Goal: Navigation & Orientation: Find specific page/section

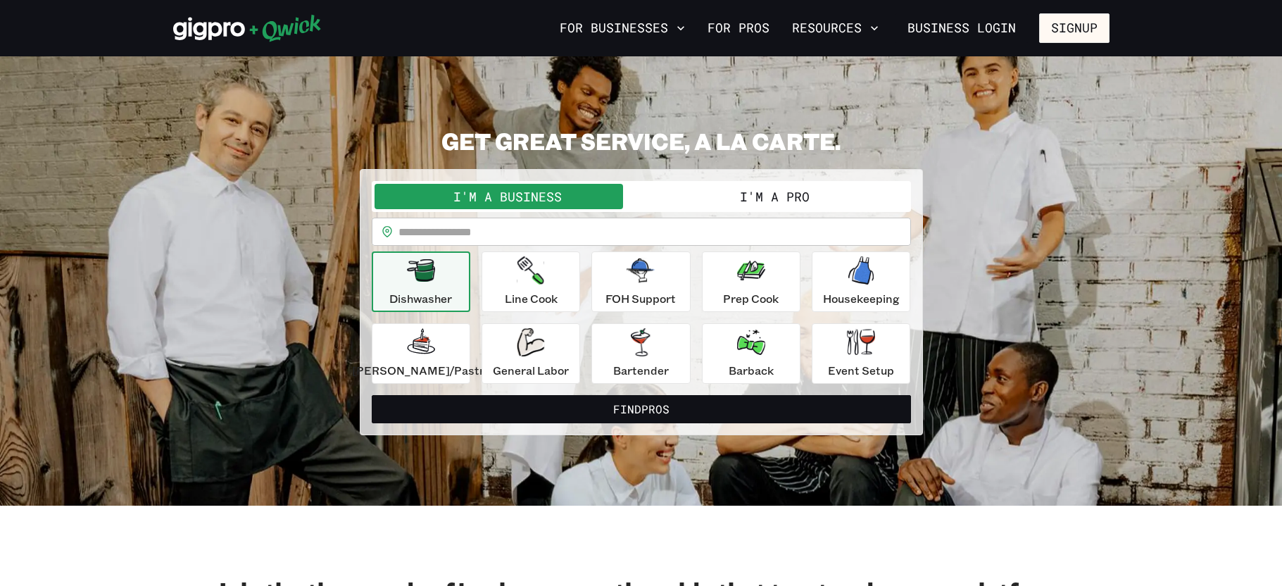
click at [495, 230] on input "text" at bounding box center [654, 231] width 512 height 28
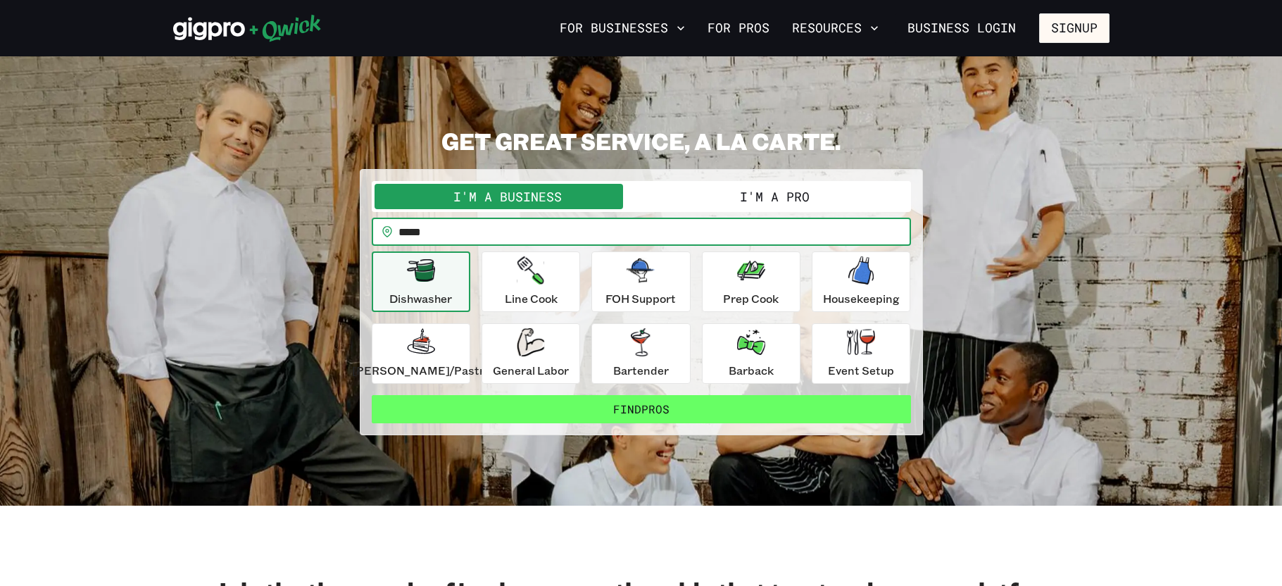
type input "*****"
click at [643, 405] on button "Find Pros" at bounding box center [641, 409] width 539 height 28
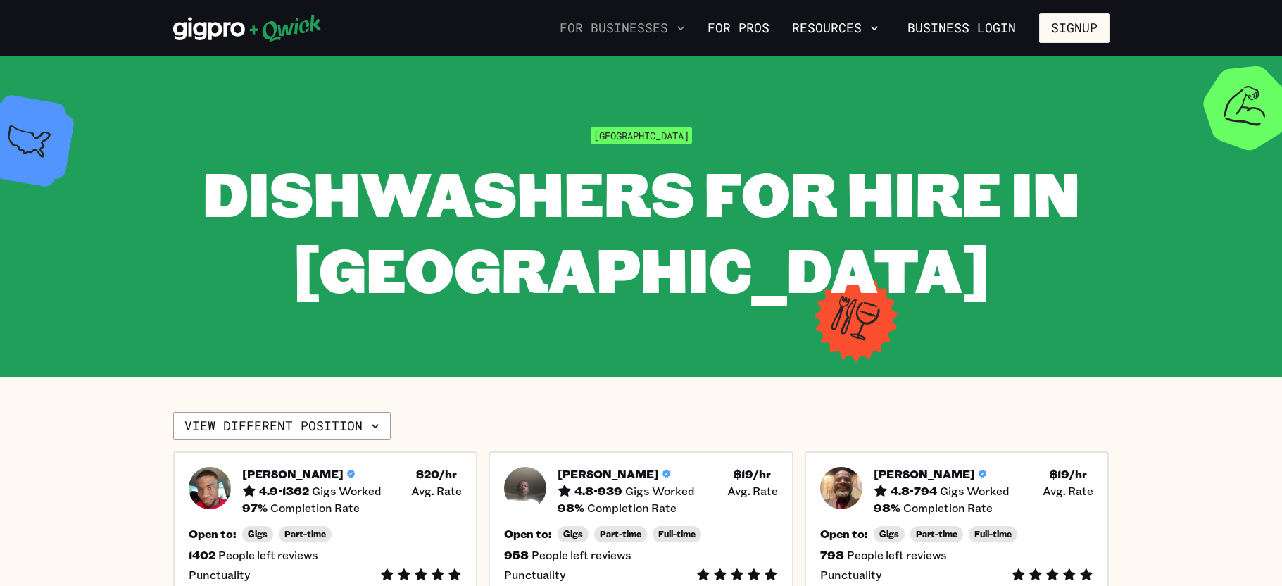
click at [684, 30] on icon "button" at bounding box center [681, 28] width 14 height 14
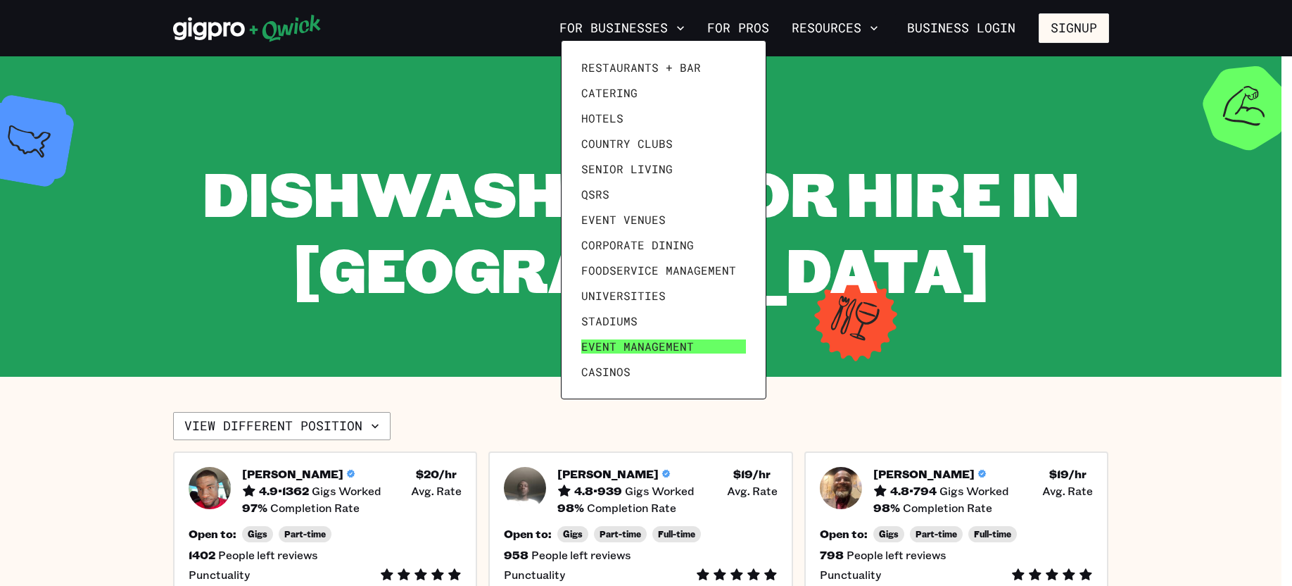
click at [668, 340] on span "Event Management" at bounding box center [637, 346] width 113 height 14
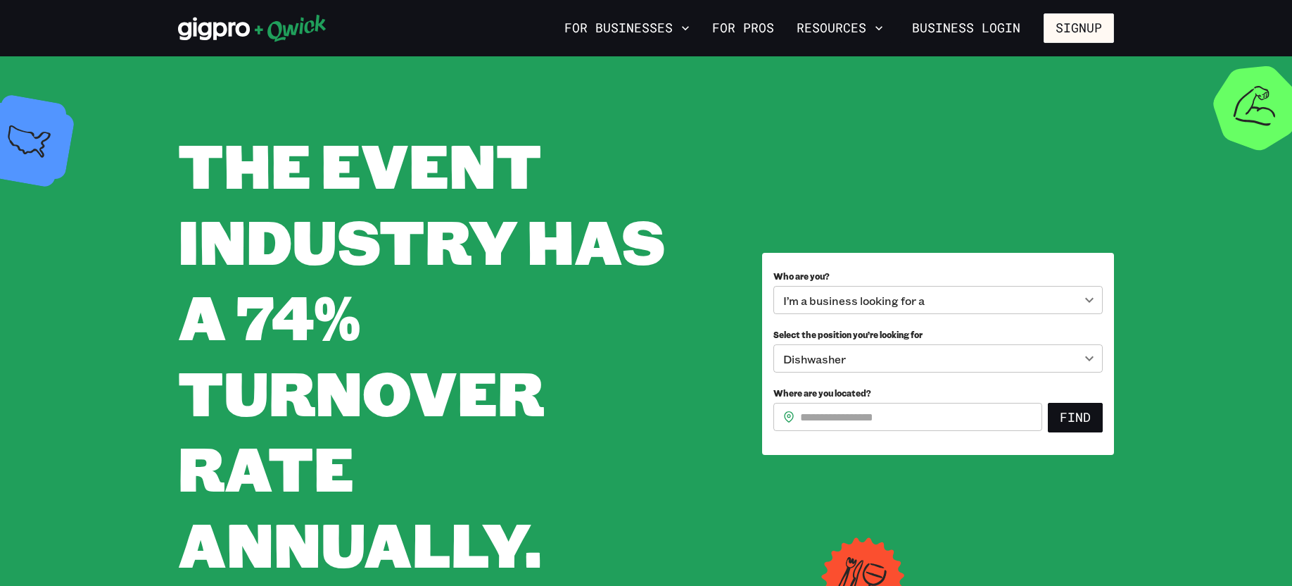
click at [845, 361] on body "**********" at bounding box center [646, 293] width 1292 height 586
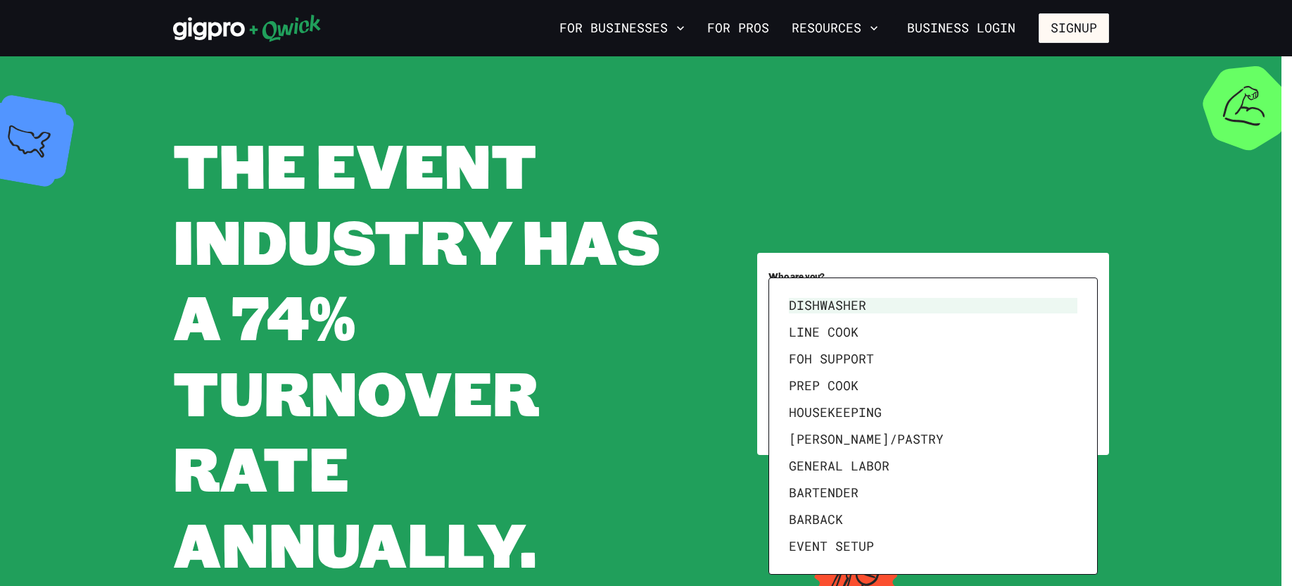
click at [726, 413] on div at bounding box center [646, 293] width 1292 height 586
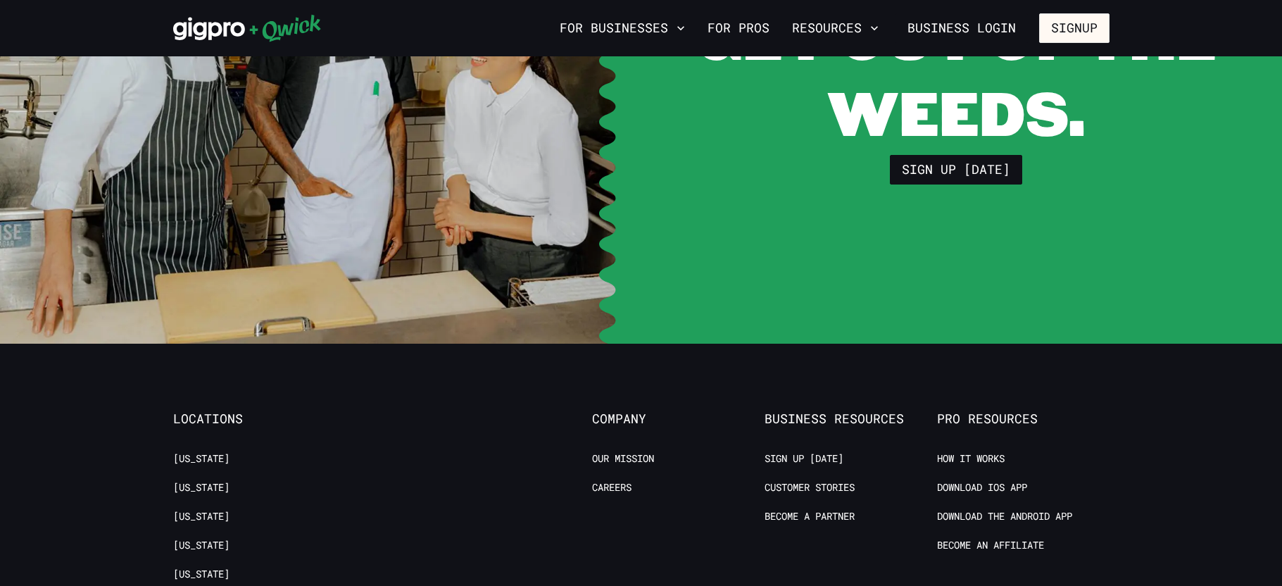
scroll to position [5388, 0]
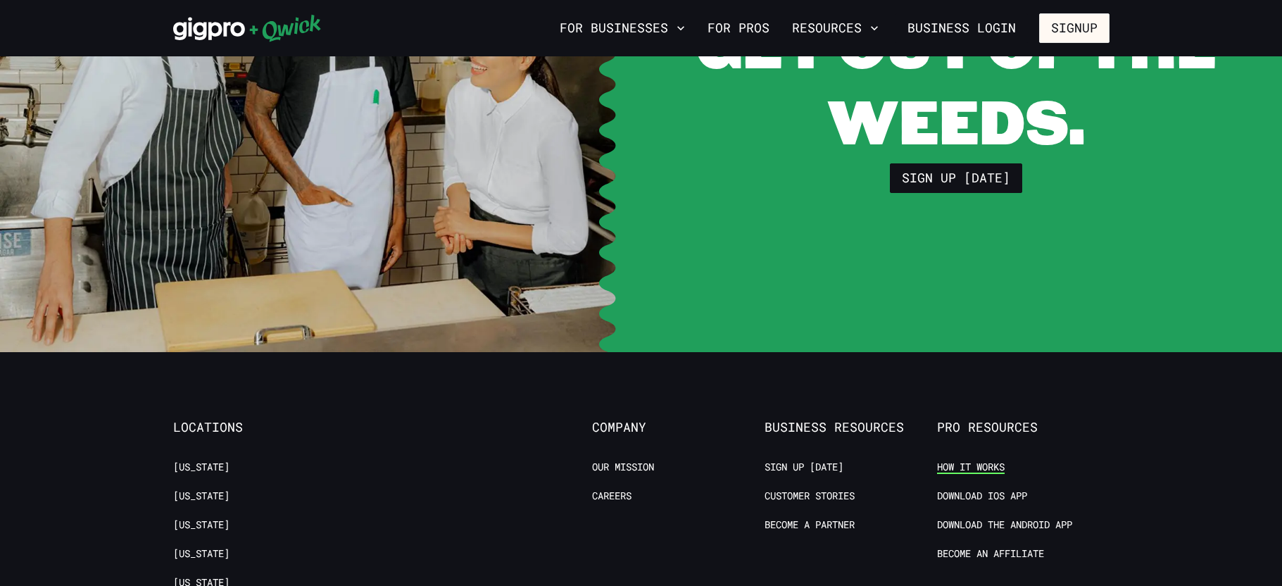
click at [983, 460] on link "How it Works" at bounding box center [971, 466] width 68 height 13
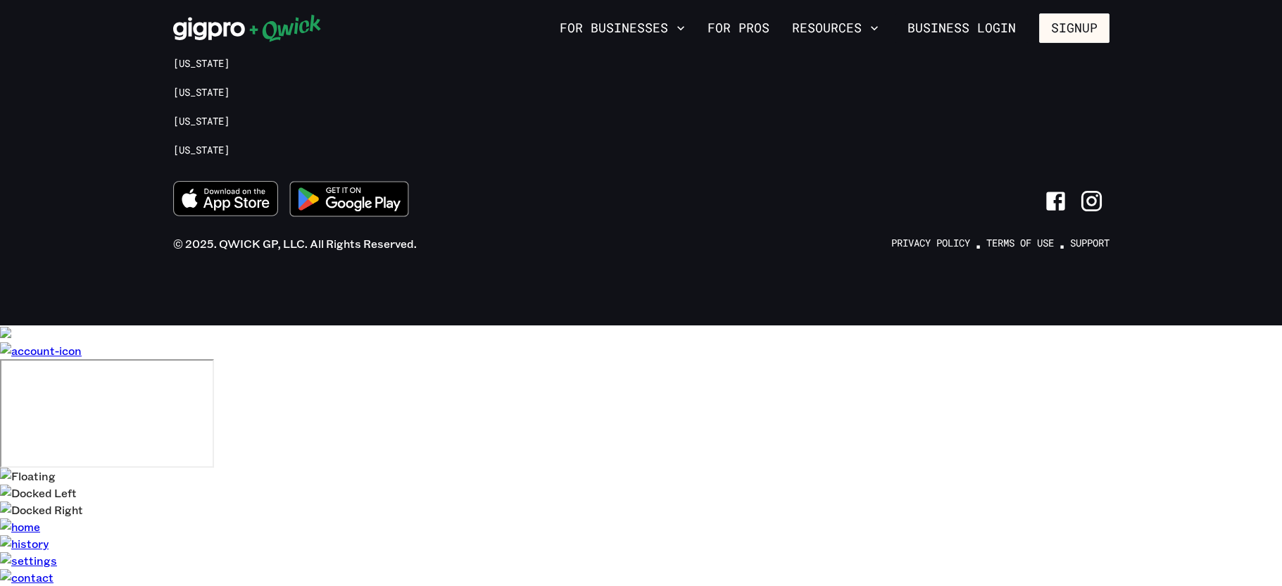
scroll to position [1232, 0]
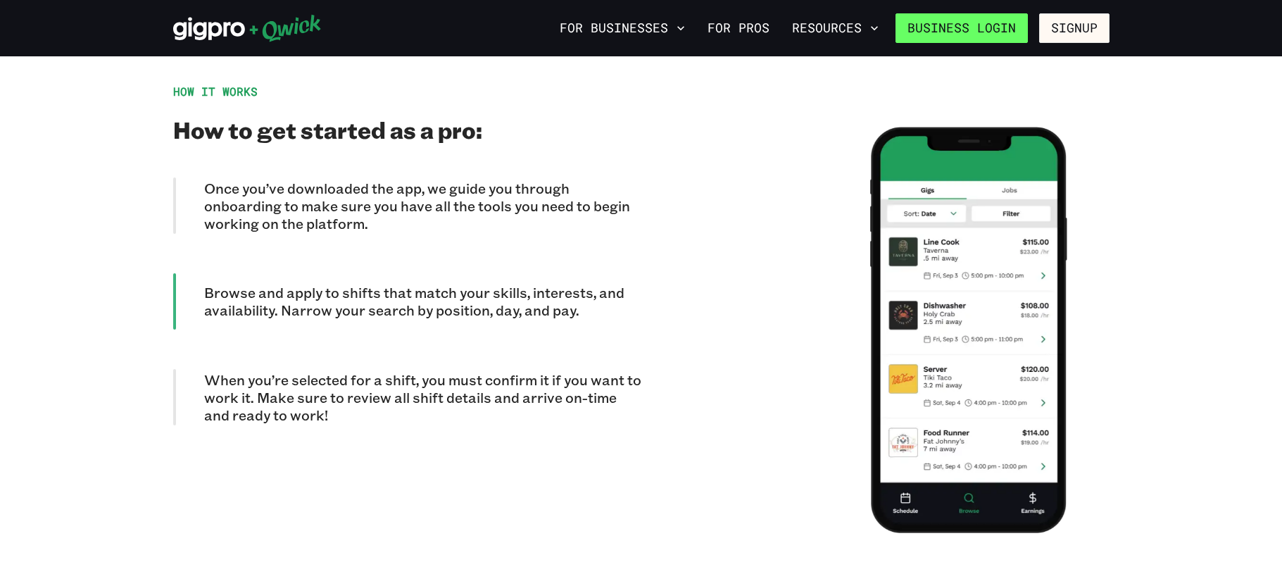
click at [952, 23] on link "Business Login" at bounding box center [961, 28] width 132 height 30
